Goal: Task Accomplishment & Management: Manage account settings

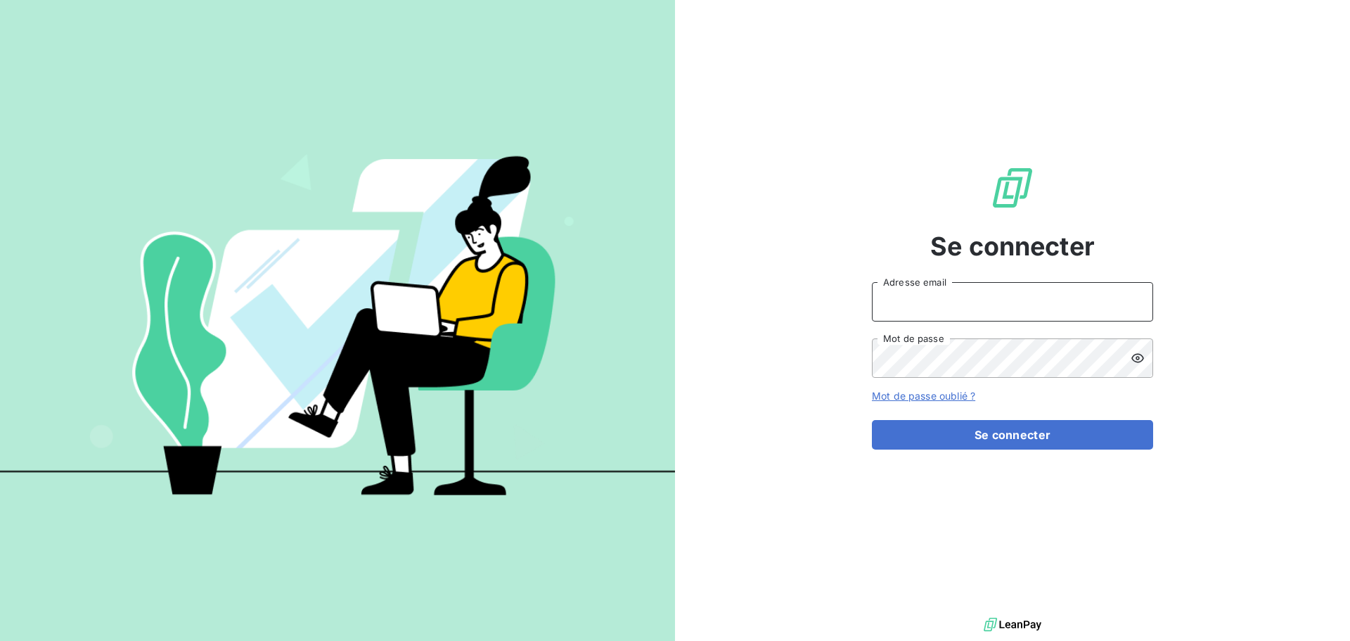
click at [1018, 301] on input "Adresse email" at bounding box center [1012, 301] width 281 height 39
type input "[EMAIL_ADDRESS][DOMAIN_NAME]"
click at [763, 376] on div "Se connecter [EMAIL_ADDRESS][DOMAIN_NAME] Adresse email Mot de passe Mot de pas…" at bounding box center [1012, 307] width 675 height 614
click at [1137, 357] on keeper-lock "Open Keeper Popup" at bounding box center [1133, 358] width 17 height 17
click at [1038, 307] on input "[EMAIL_ADDRESS][DOMAIN_NAME]" at bounding box center [1012, 301] width 281 height 39
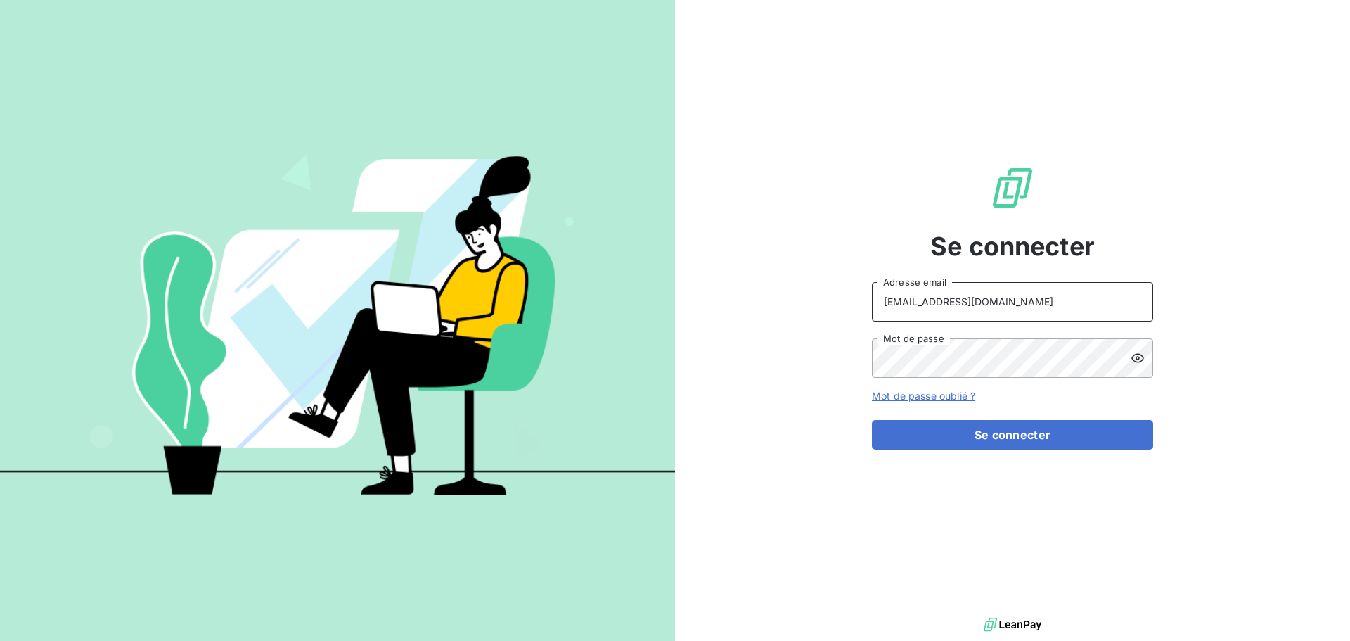
click at [992, 293] on input "[EMAIL_ADDRESS][DOMAIN_NAME]" at bounding box center [1012, 301] width 281 height 39
click at [1142, 356] on keeper-lock "Open Keeper Popup" at bounding box center [1133, 358] width 17 height 17
